Goal: Check status: Check status

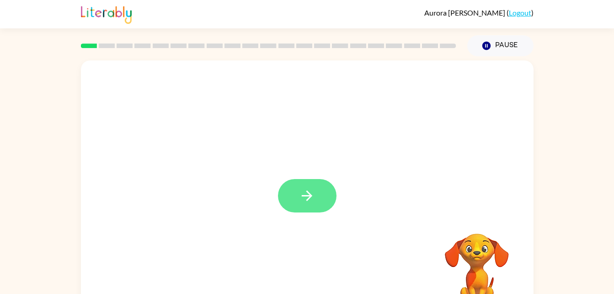
click at [314, 201] on icon "button" at bounding box center [307, 196] width 16 height 16
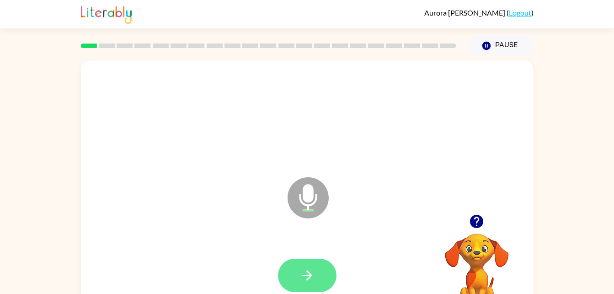
click at [313, 284] on button "button" at bounding box center [307, 275] width 59 height 33
click at [298, 272] on button "button" at bounding box center [307, 275] width 59 height 33
click at [302, 259] on button "button" at bounding box center [307, 275] width 59 height 33
click at [300, 259] on button "button" at bounding box center [307, 275] width 59 height 33
click at [326, 259] on button "button" at bounding box center [307, 275] width 59 height 33
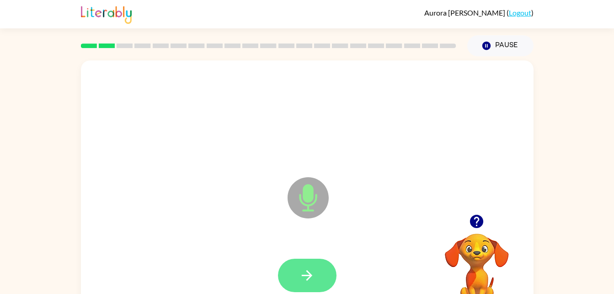
click at [306, 269] on icon "button" at bounding box center [307, 275] width 16 height 16
click at [304, 264] on button "button" at bounding box center [307, 275] width 59 height 33
click at [311, 268] on icon "button" at bounding box center [307, 275] width 16 height 16
click at [321, 259] on button "button" at bounding box center [307, 275] width 59 height 33
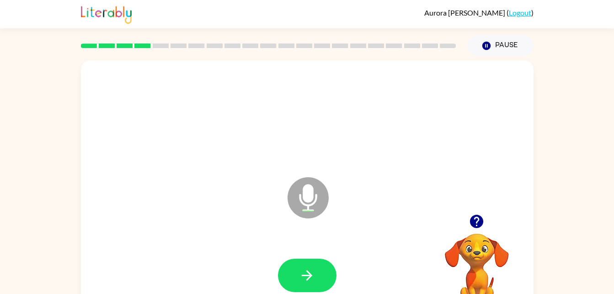
click at [471, 225] on icon "button" at bounding box center [477, 221] width 16 height 16
click at [292, 278] on button "button" at bounding box center [307, 275] width 59 height 33
click at [307, 269] on icon "button" at bounding box center [307, 275] width 16 height 16
click at [296, 278] on button "button" at bounding box center [307, 275] width 59 height 33
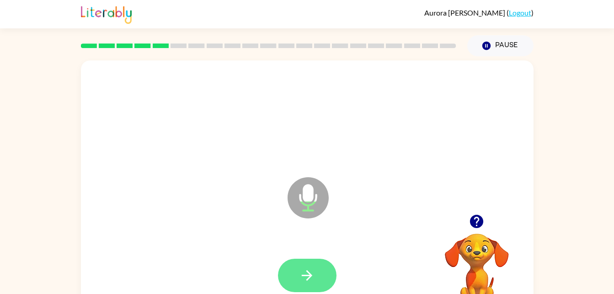
click at [311, 271] on icon "button" at bounding box center [307, 275] width 16 height 16
click at [305, 280] on icon "button" at bounding box center [307, 275] width 16 height 16
click at [314, 267] on icon "button" at bounding box center [307, 275] width 16 height 16
click at [317, 280] on button "button" at bounding box center [307, 275] width 59 height 33
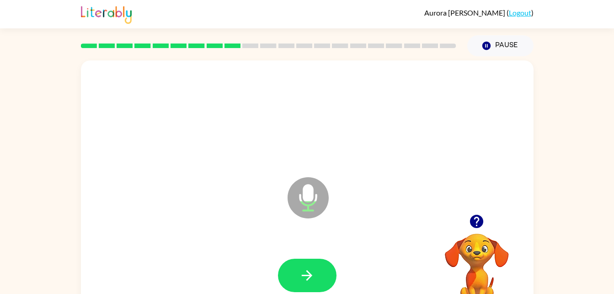
click at [480, 220] on icon "button" at bounding box center [476, 221] width 13 height 13
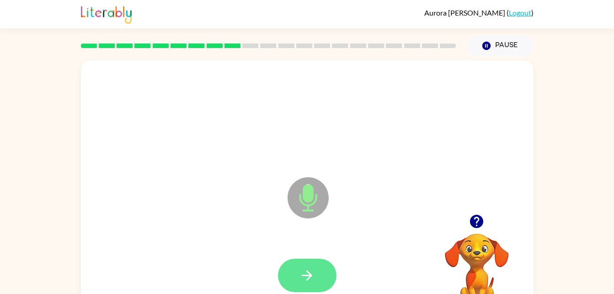
click at [321, 272] on button "button" at bounding box center [307, 275] width 59 height 33
click at [315, 275] on icon "button" at bounding box center [307, 275] width 16 height 16
click at [318, 274] on button "button" at bounding box center [307, 275] width 59 height 33
click at [310, 259] on button "button" at bounding box center [307, 275] width 59 height 33
click at [315, 278] on icon "button" at bounding box center [307, 275] width 16 height 16
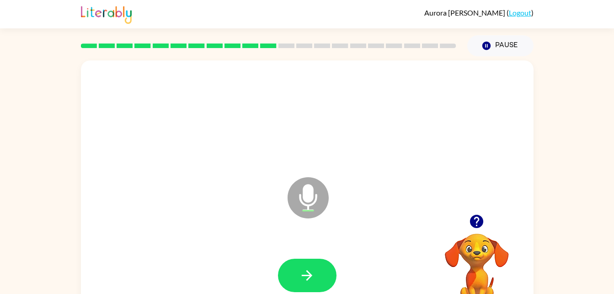
click at [468, 221] on button "button" at bounding box center [476, 221] width 23 height 23
click at [314, 274] on icon "button" at bounding box center [307, 275] width 16 height 16
click at [319, 274] on button "button" at bounding box center [307, 275] width 59 height 33
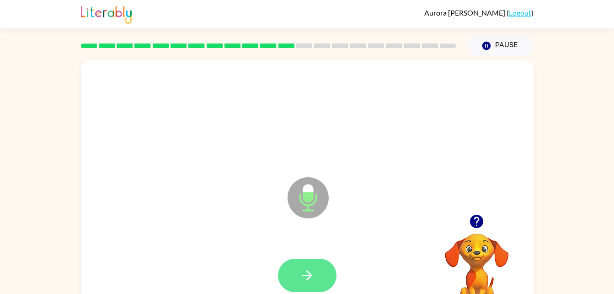
click at [314, 280] on icon "button" at bounding box center [307, 275] width 16 height 16
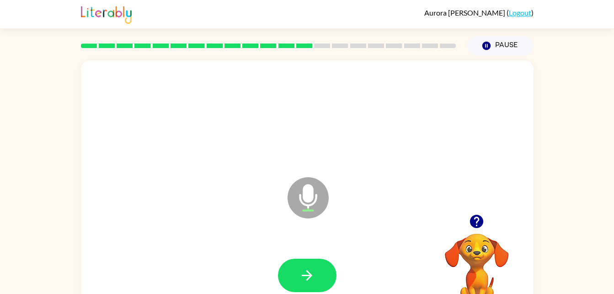
click at [482, 225] on icon "button" at bounding box center [476, 221] width 13 height 13
click at [318, 274] on button "button" at bounding box center [307, 275] width 59 height 33
click at [309, 264] on button "button" at bounding box center [307, 275] width 59 height 33
click at [477, 224] on icon "button" at bounding box center [476, 221] width 13 height 13
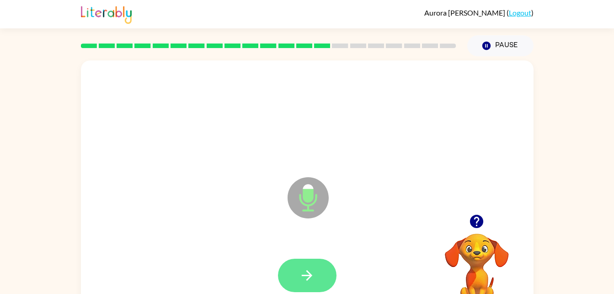
click at [307, 278] on icon "button" at bounding box center [307, 275] width 16 height 16
click at [324, 260] on button "button" at bounding box center [307, 275] width 59 height 33
click at [299, 272] on icon "button" at bounding box center [307, 275] width 16 height 16
click at [325, 270] on button "button" at bounding box center [307, 275] width 59 height 33
click at [293, 270] on button "button" at bounding box center [307, 275] width 59 height 33
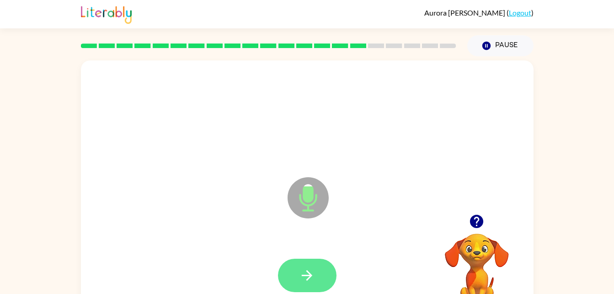
click at [307, 268] on icon "button" at bounding box center [307, 275] width 16 height 16
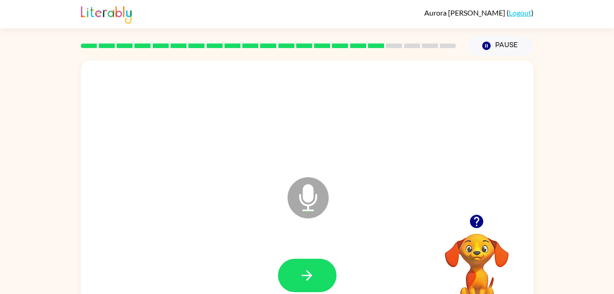
click at [475, 221] on icon "button" at bounding box center [476, 221] width 13 height 13
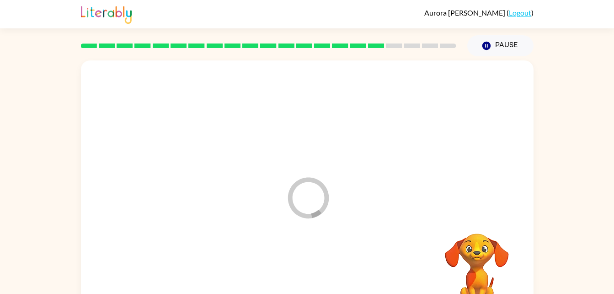
click at [315, 274] on div at bounding box center [307, 275] width 435 height 75
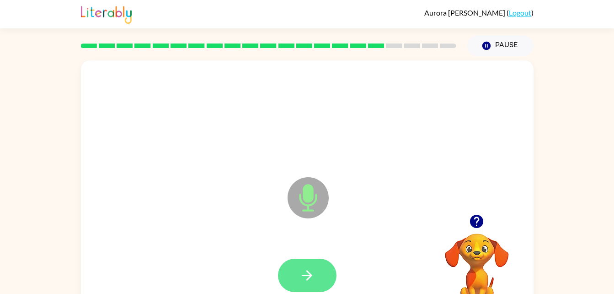
click at [306, 290] on button "button" at bounding box center [307, 275] width 59 height 33
click at [298, 267] on button "button" at bounding box center [307, 275] width 59 height 33
click at [311, 262] on button "button" at bounding box center [307, 275] width 59 height 33
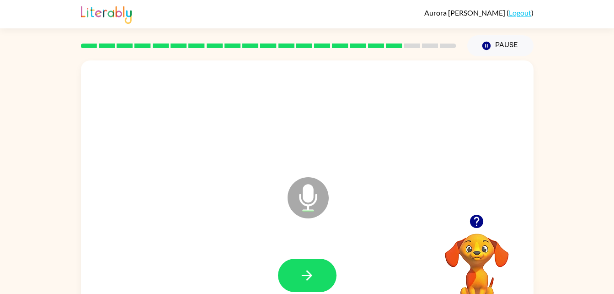
click at [335, 259] on div at bounding box center [307, 275] width 59 height 33
click at [311, 268] on icon "button" at bounding box center [307, 275] width 16 height 16
click at [327, 270] on button "button" at bounding box center [307, 275] width 59 height 33
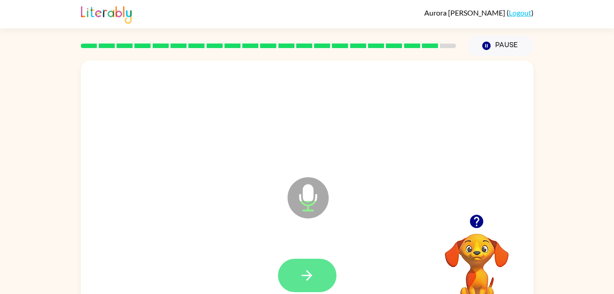
click at [321, 263] on button "button" at bounding box center [307, 275] width 59 height 33
click at [306, 265] on button "button" at bounding box center [307, 275] width 59 height 33
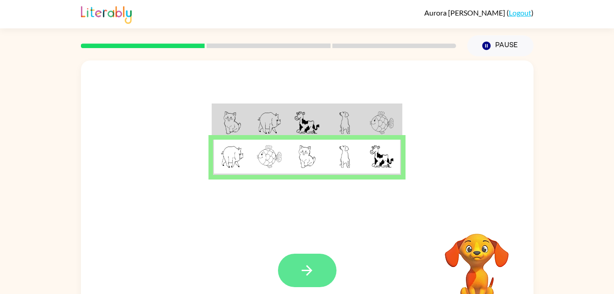
click at [309, 273] on icon "button" at bounding box center [307, 270] width 11 height 11
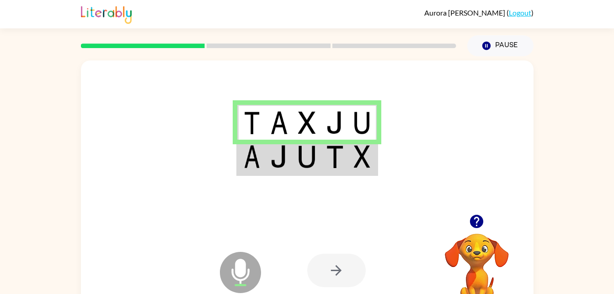
click at [321, 156] on td at bounding box center [307, 157] width 28 height 35
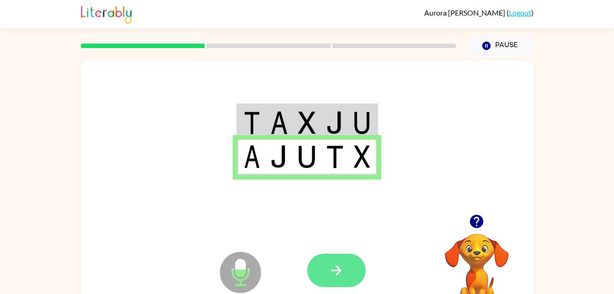
click at [342, 271] on icon "button" at bounding box center [337, 270] width 16 height 16
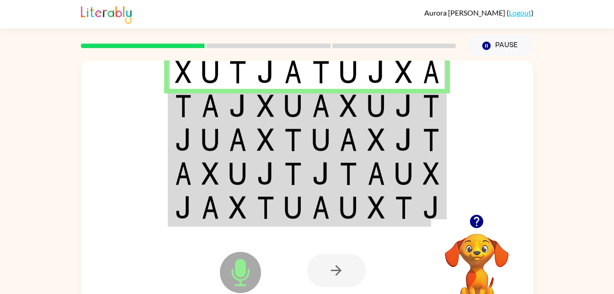
click at [453, 115] on div at bounding box center [307, 137] width 453 height 154
click at [444, 113] on td at bounding box center [432, 106] width 28 height 34
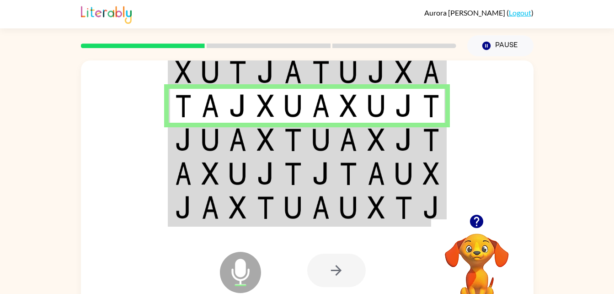
click at [203, 162] on img at bounding box center [210, 173] width 17 height 23
click at [193, 154] on td at bounding box center [183, 140] width 28 height 34
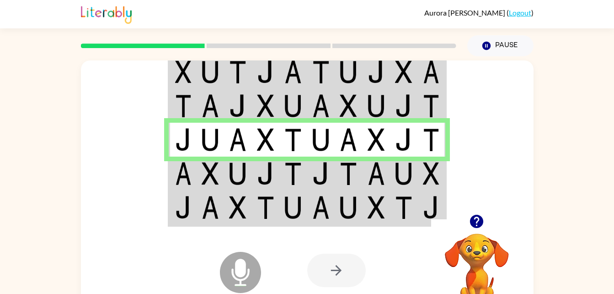
click at [201, 188] on td at bounding box center [211, 173] width 28 height 34
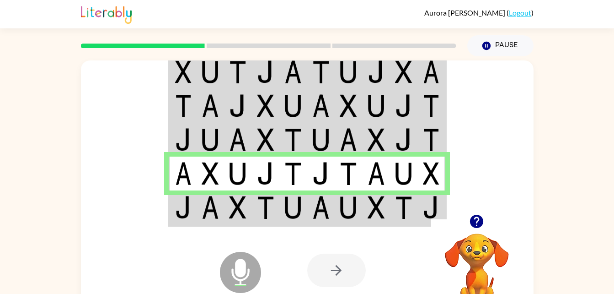
click at [237, 222] on icon at bounding box center [240, 251] width 23 height 69
click at [234, 223] on icon at bounding box center [240, 251] width 23 height 69
click at [237, 226] on icon at bounding box center [240, 251] width 23 height 69
click at [247, 225] on icon at bounding box center [240, 251] width 23 height 69
click at [247, 226] on icon at bounding box center [240, 251] width 23 height 69
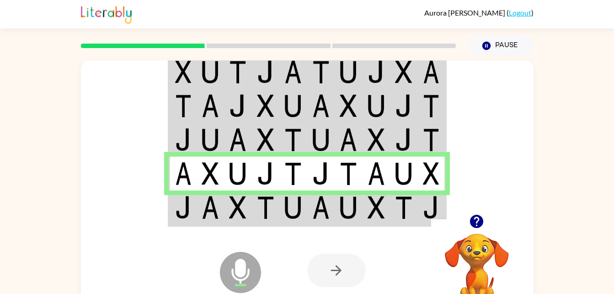
click at [247, 227] on icon at bounding box center [240, 251] width 23 height 69
click at [248, 226] on icon at bounding box center [240, 251] width 23 height 69
click at [243, 227] on icon at bounding box center [240, 251] width 23 height 69
click at [244, 226] on icon at bounding box center [240, 251] width 23 height 69
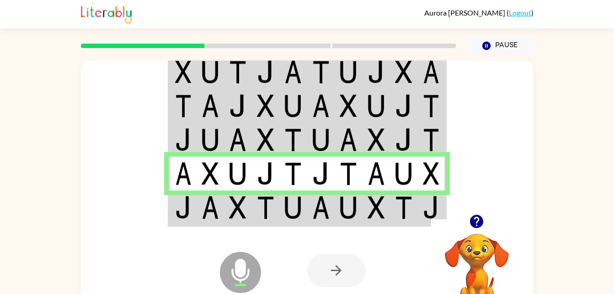
click at [442, 214] on div at bounding box center [477, 221] width 92 height 23
click at [442, 212] on div at bounding box center [477, 221] width 92 height 23
click at [281, 226] on div "Microphone The Microphone is here when it is your turn to talk Your browser mus…" at bounding box center [307, 270] width 453 height 103
click at [277, 225] on div "Microphone The Microphone is here when it is your turn to talk Your browser mus…" at bounding box center [307, 270] width 453 height 103
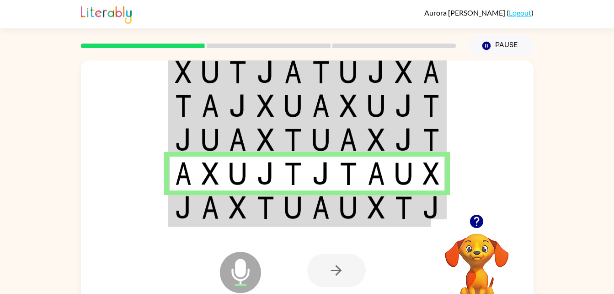
click at [277, 221] on div "Microphone The Microphone is here when it is your turn to talk Your browser mus…" at bounding box center [307, 270] width 453 height 103
click at [348, 266] on div at bounding box center [336, 269] width 59 height 33
click at [415, 226] on div at bounding box center [374, 270] width 135 height 103
click at [333, 205] on td at bounding box center [321, 207] width 28 height 35
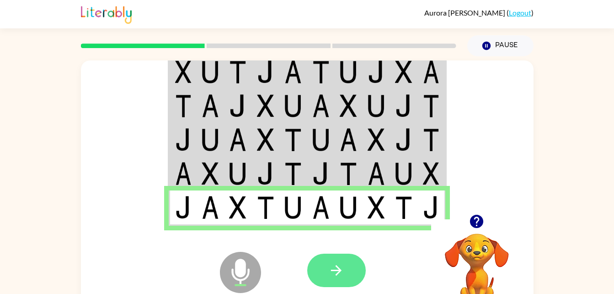
click at [345, 275] on button "button" at bounding box center [336, 269] width 59 height 33
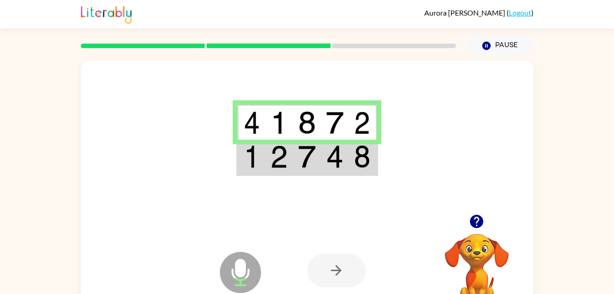
click at [350, 272] on div at bounding box center [336, 269] width 59 height 33
click at [331, 265] on div at bounding box center [336, 269] width 59 height 33
click at [354, 174] on td at bounding box center [363, 157] width 28 height 35
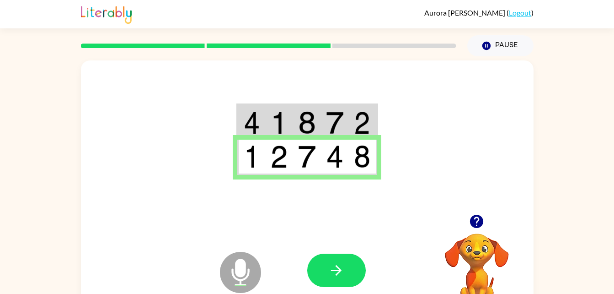
click at [256, 191] on div at bounding box center [307, 137] width 453 height 154
click at [284, 185] on div at bounding box center [307, 137] width 453 height 154
click at [306, 189] on div at bounding box center [307, 137] width 453 height 154
click at [338, 194] on div at bounding box center [307, 137] width 453 height 154
click at [381, 195] on div at bounding box center [307, 137] width 453 height 154
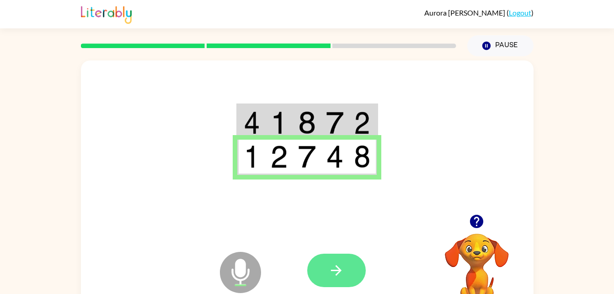
click at [354, 274] on button "button" at bounding box center [336, 269] width 59 height 33
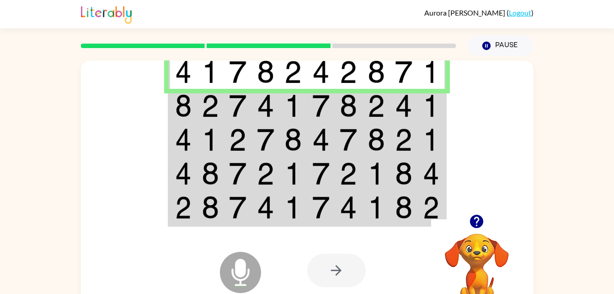
click at [205, 119] on td at bounding box center [211, 106] width 28 height 34
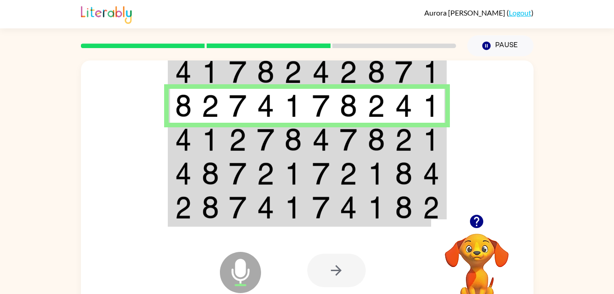
click at [201, 151] on td at bounding box center [211, 140] width 28 height 34
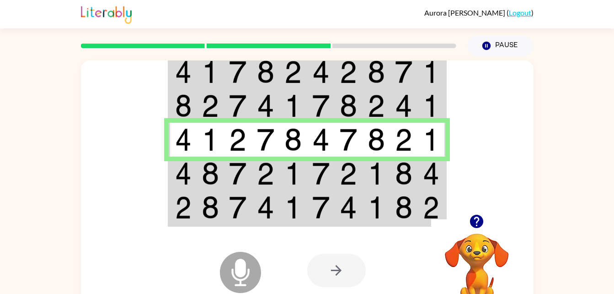
click at [211, 195] on td at bounding box center [211, 207] width 28 height 35
click at [193, 189] on td at bounding box center [183, 173] width 28 height 34
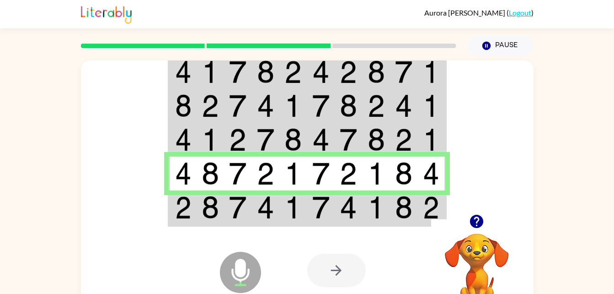
click at [230, 224] on icon at bounding box center [240, 251] width 23 height 69
click at [231, 216] on img at bounding box center [237, 207] width 17 height 23
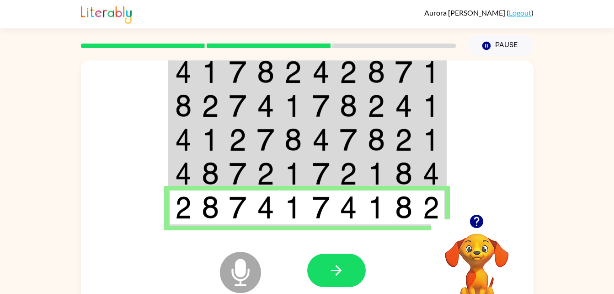
click at [223, 238] on div "Microphone The Microphone is here when it is your turn to talk" at bounding box center [217, 249] width 91 height 61
click at [232, 256] on icon at bounding box center [240, 272] width 41 height 41
click at [240, 262] on icon "Microphone The Microphone is here when it is your turn to talk" at bounding box center [286, 283] width 137 height 69
click at [336, 283] on button "button" at bounding box center [336, 269] width 59 height 33
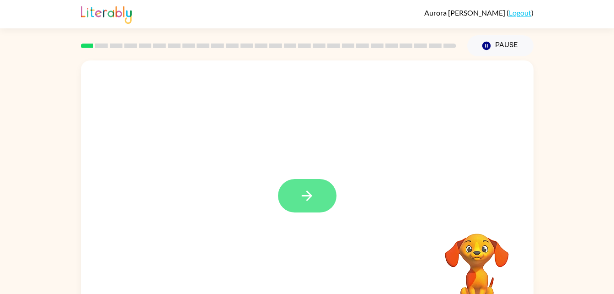
click at [308, 203] on icon "button" at bounding box center [307, 196] width 16 height 16
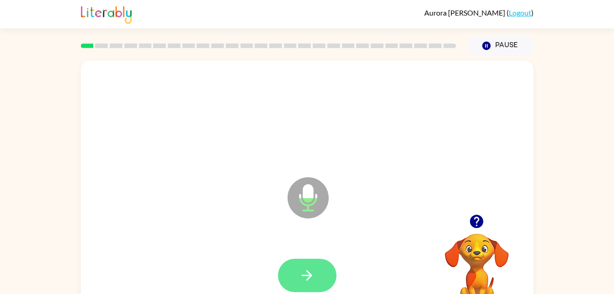
click at [301, 262] on button "button" at bounding box center [307, 275] width 59 height 33
click at [301, 285] on button "button" at bounding box center [307, 275] width 59 height 33
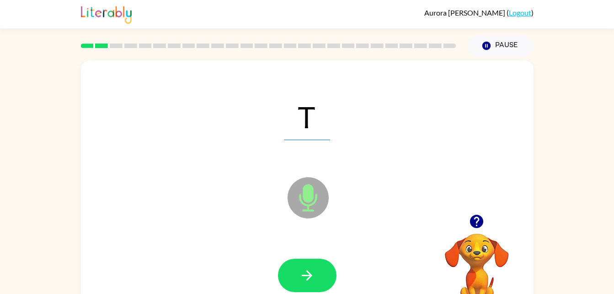
click at [264, 267] on div at bounding box center [307, 275] width 435 height 75
click at [327, 283] on button "button" at bounding box center [307, 275] width 59 height 33
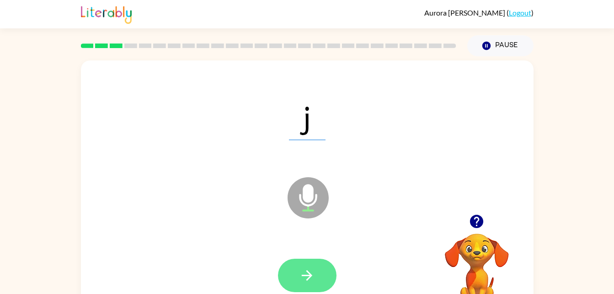
click at [309, 274] on icon "button" at bounding box center [307, 275] width 16 height 16
click at [317, 270] on button "button" at bounding box center [307, 275] width 59 height 33
click at [320, 277] on button "button" at bounding box center [307, 275] width 59 height 33
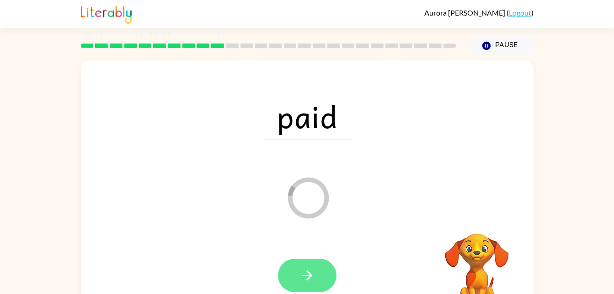
click at [303, 276] on icon "button" at bounding box center [307, 275] width 16 height 16
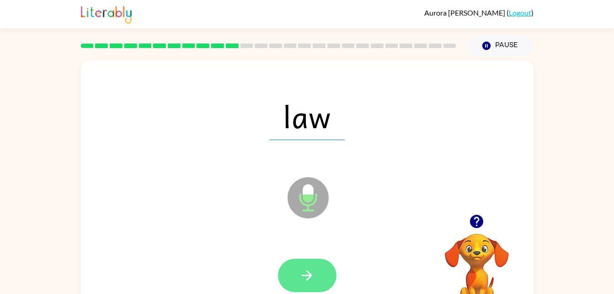
click at [303, 282] on icon "button" at bounding box center [307, 275] width 16 height 16
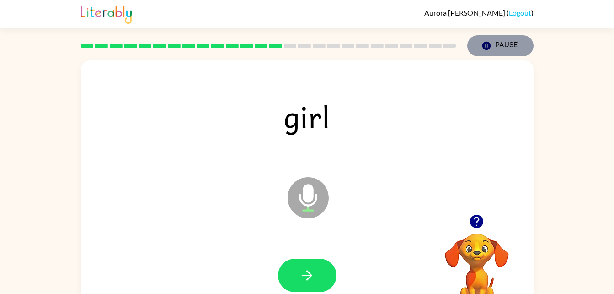
click at [487, 43] on icon "button" at bounding box center [486, 46] width 8 height 8
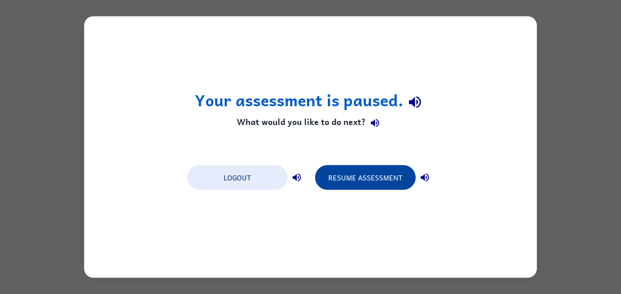
click at [363, 177] on button "Resume Assessment" at bounding box center [365, 177] width 101 height 25
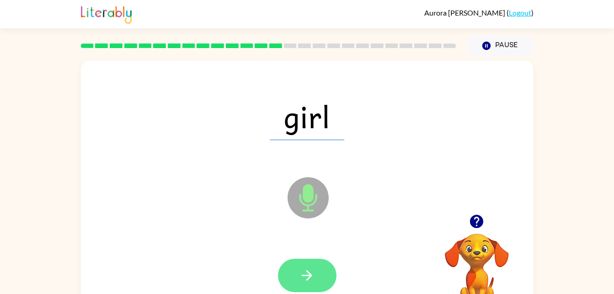
click at [320, 276] on button "button" at bounding box center [307, 275] width 59 height 33
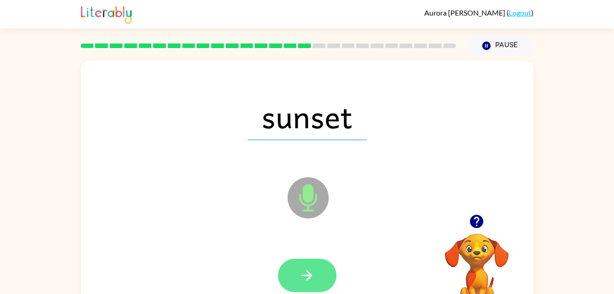
click at [307, 278] on icon "button" at bounding box center [307, 275] width 16 height 16
click at [309, 270] on icon "button" at bounding box center [307, 275] width 16 height 16
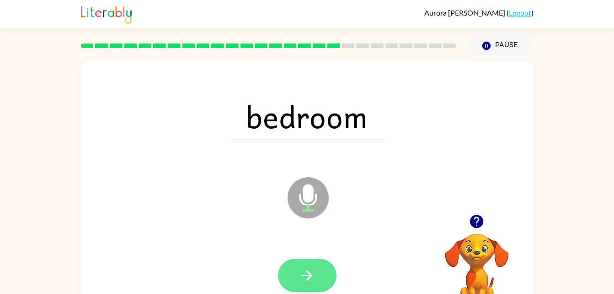
click at [311, 281] on icon "button" at bounding box center [307, 275] width 16 height 16
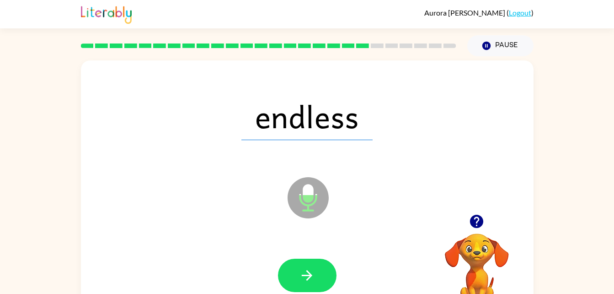
click at [342, 200] on icon "Microphone The Microphone is here when it is your turn to talk" at bounding box center [354, 209] width 137 height 69
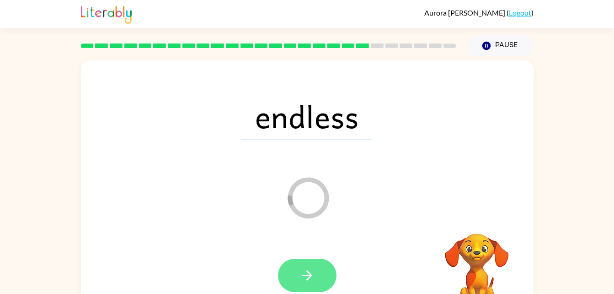
click at [313, 275] on icon "button" at bounding box center [307, 275] width 16 height 16
